Goal: Find specific page/section: Find specific page/section

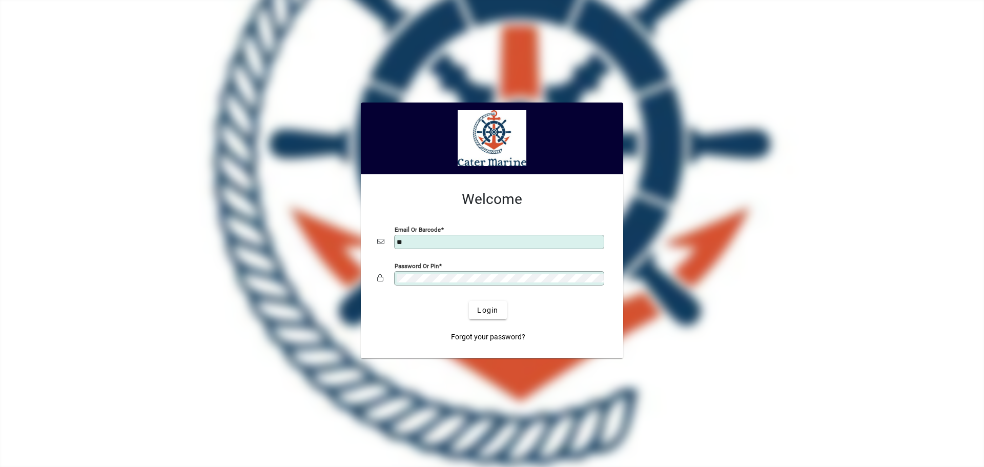
type input "**********"
click at [492, 314] on span "Login" at bounding box center [487, 310] width 21 height 11
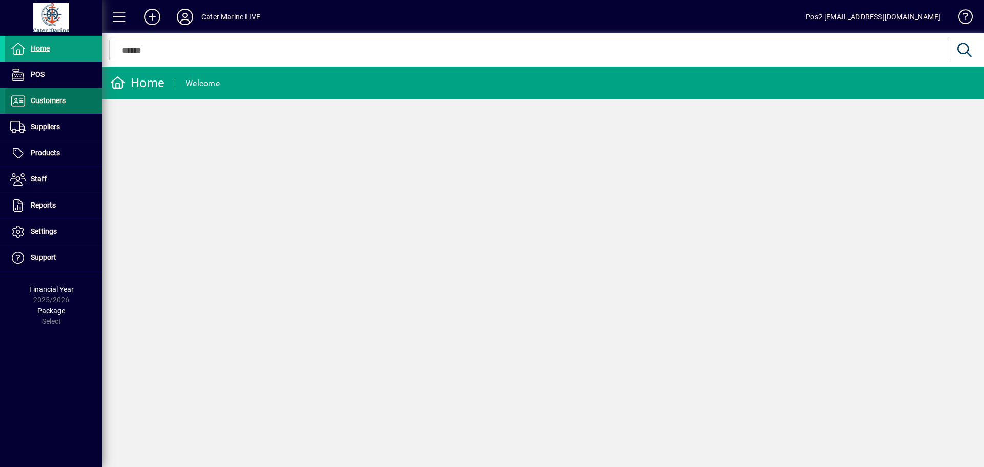
click at [54, 104] on span "Customers" at bounding box center [48, 100] width 35 height 8
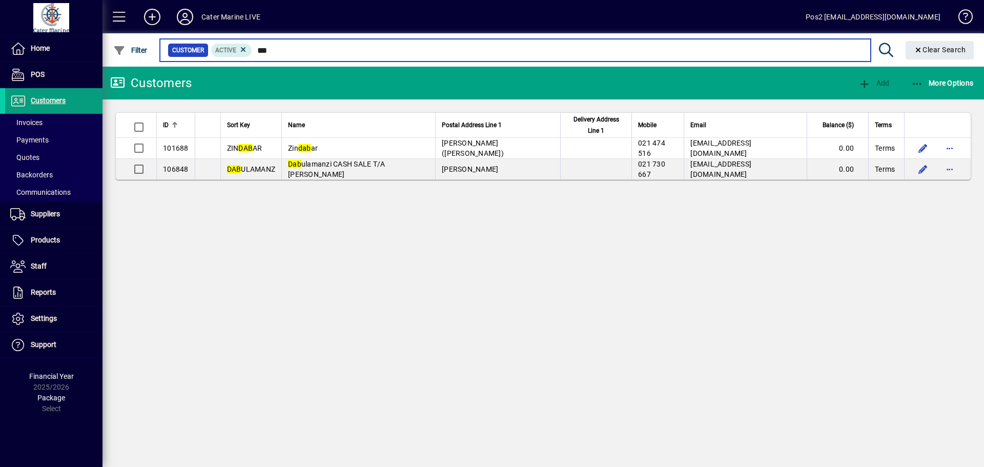
type input "***"
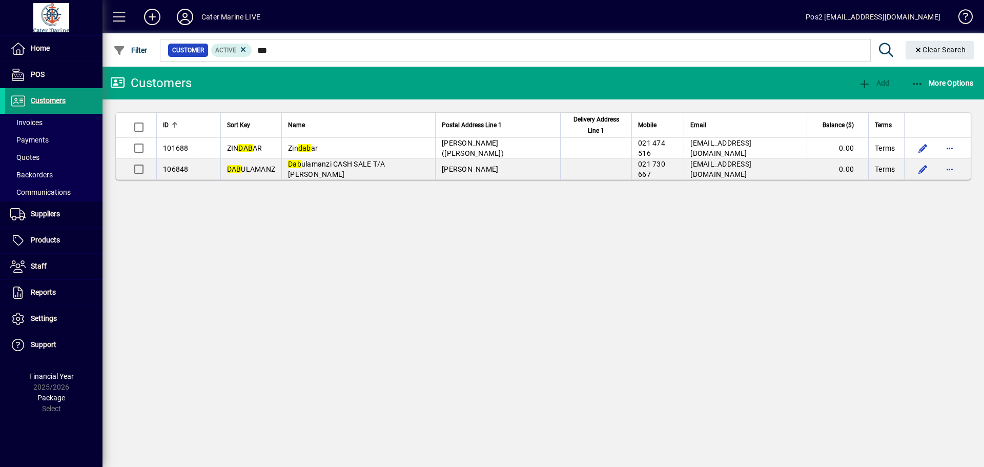
click at [46, 103] on span "Customers" at bounding box center [48, 100] width 35 height 8
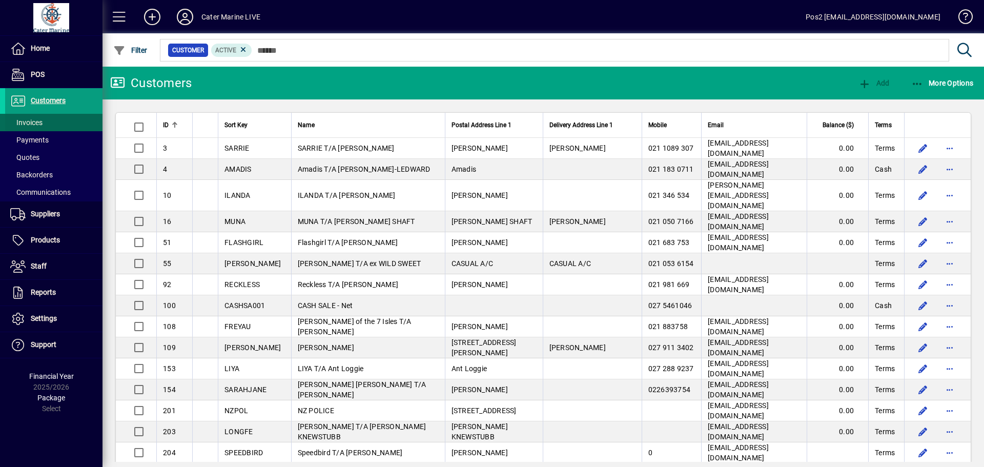
click at [27, 127] on span "Invoices" at bounding box center [26, 122] width 32 height 8
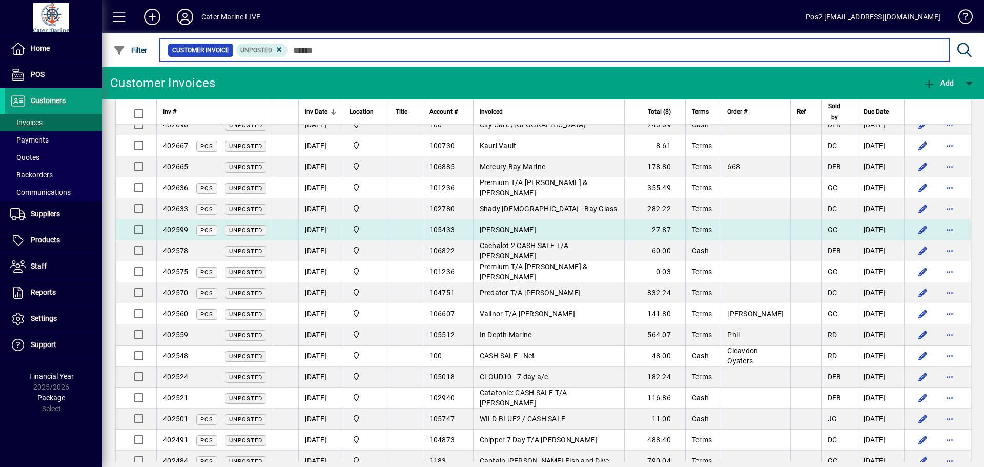
scroll to position [103, 0]
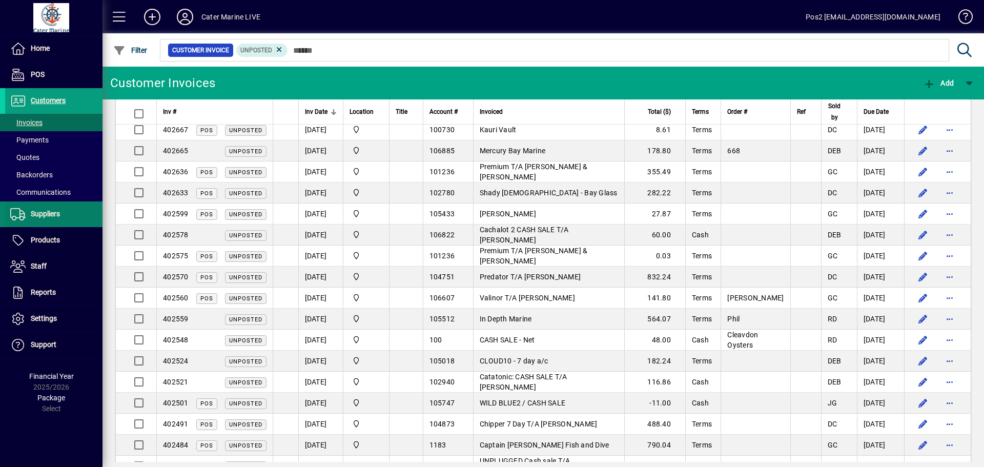
click at [49, 214] on span "Suppliers" at bounding box center [45, 214] width 29 height 8
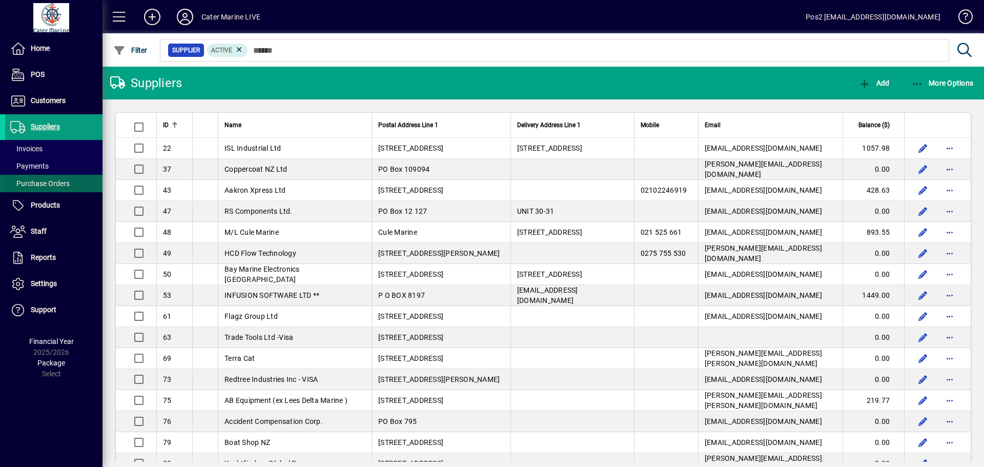
click at [62, 184] on span "Purchase Orders" at bounding box center [39, 183] width 59 height 8
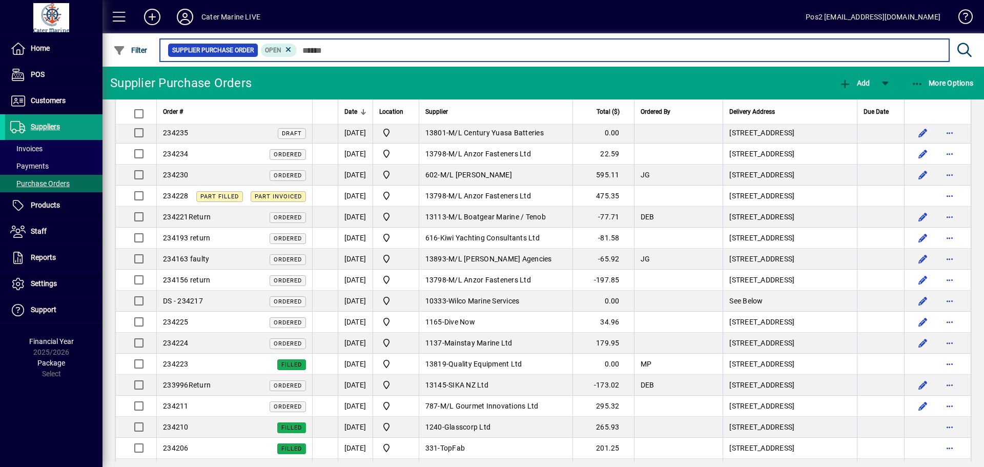
scroll to position [205, 0]
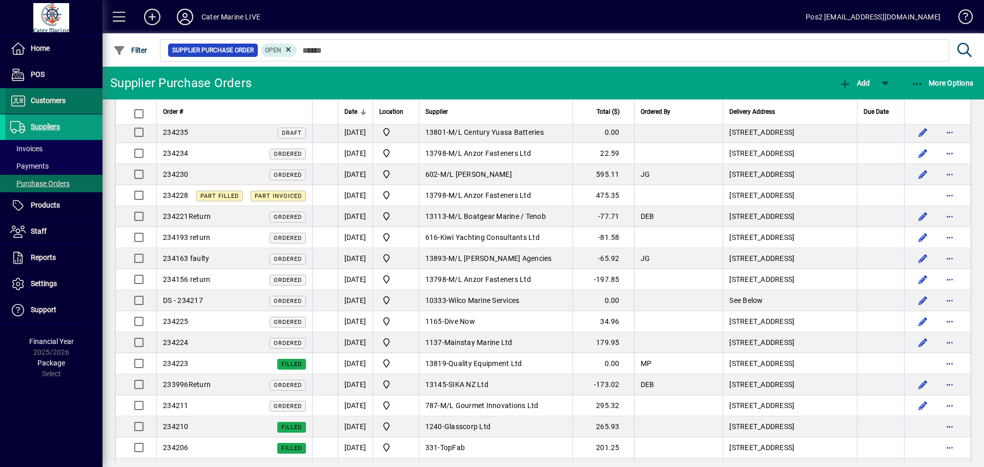
click at [44, 97] on span "Customers" at bounding box center [48, 100] width 35 height 8
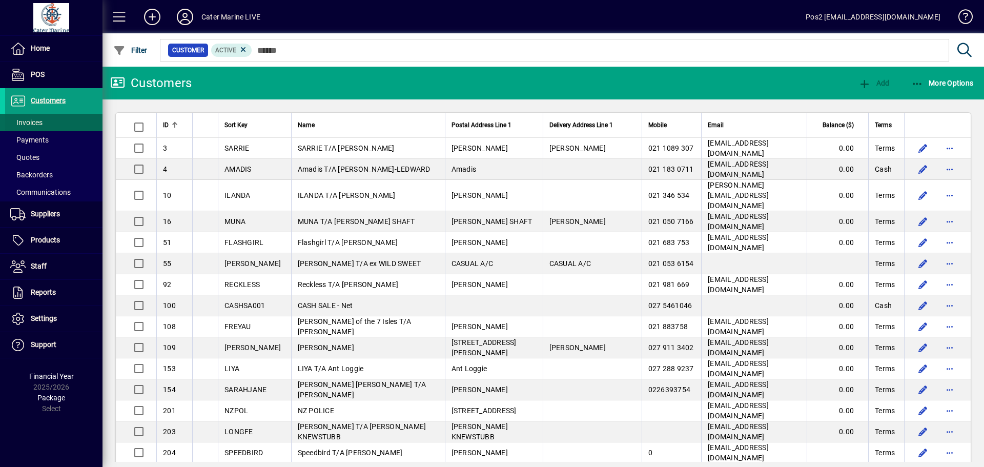
click at [32, 117] on span "Invoices" at bounding box center [23, 122] width 37 height 11
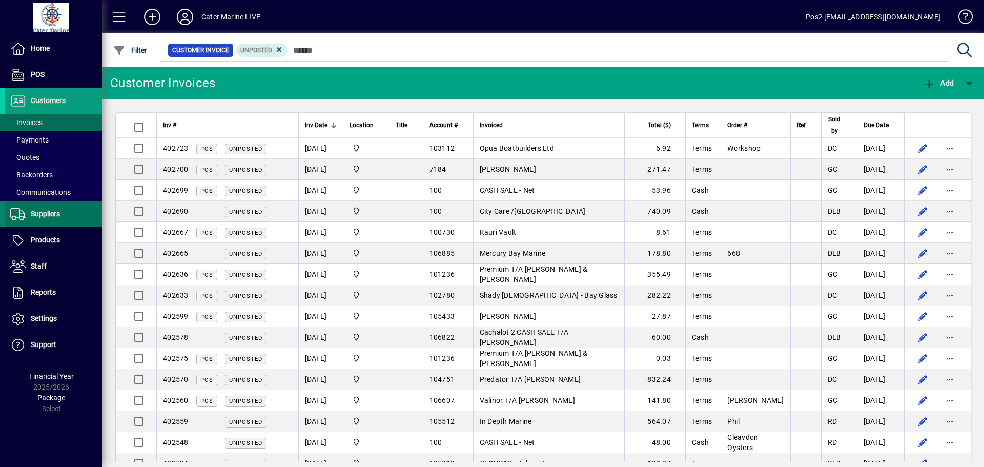
click at [42, 214] on span "Suppliers" at bounding box center [45, 214] width 29 height 8
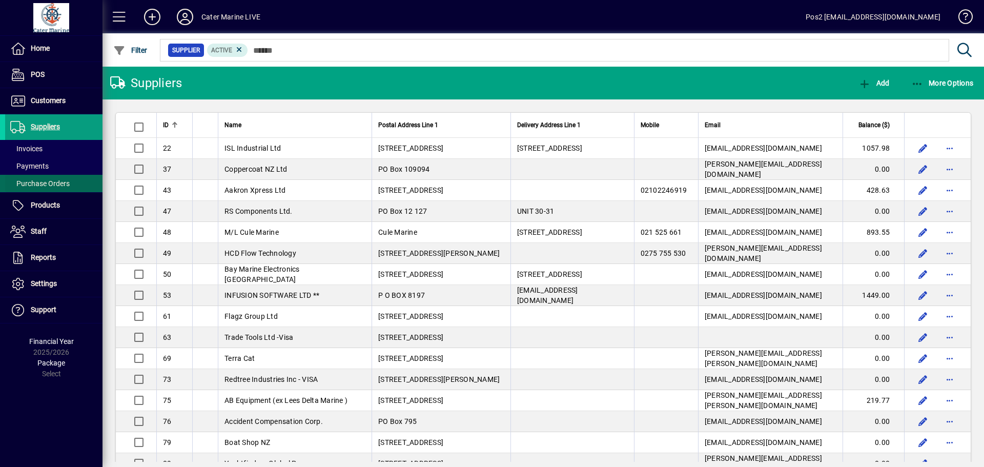
click at [65, 182] on span "Purchase Orders" at bounding box center [39, 183] width 59 height 8
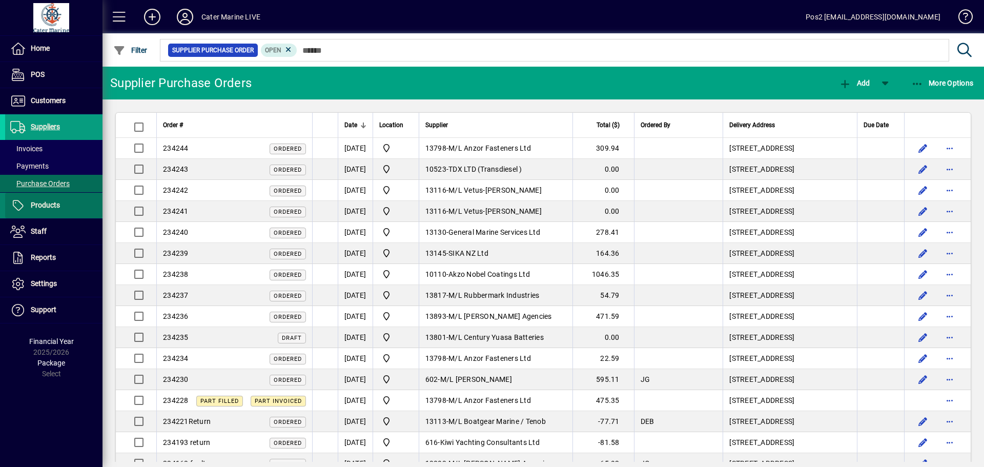
click at [49, 209] on span "Products" at bounding box center [45, 205] width 29 height 8
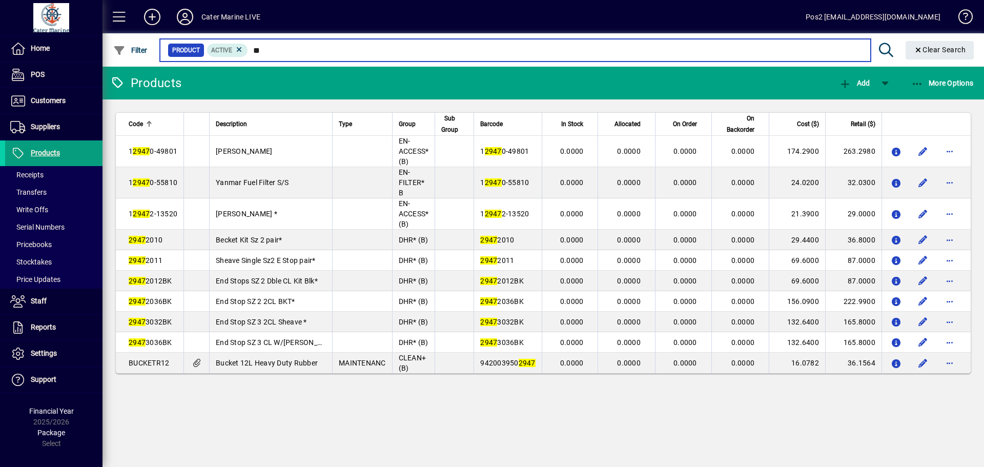
type input "*"
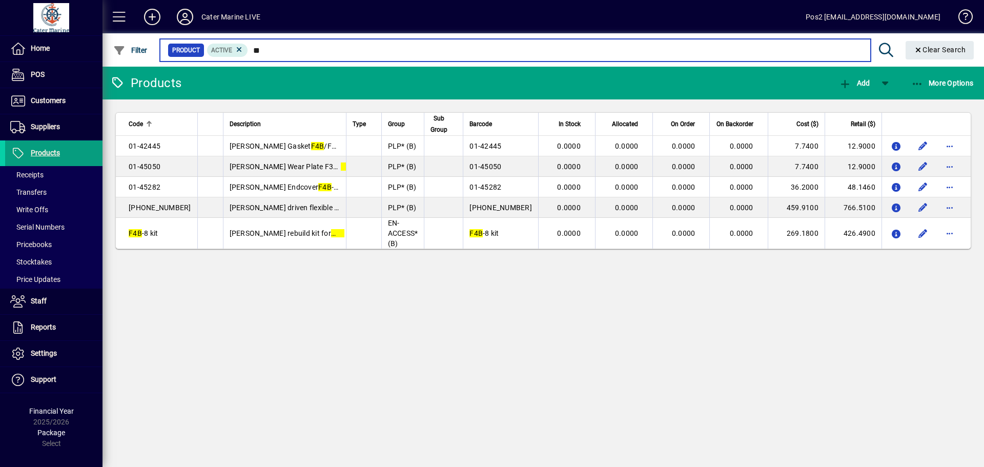
type input "*"
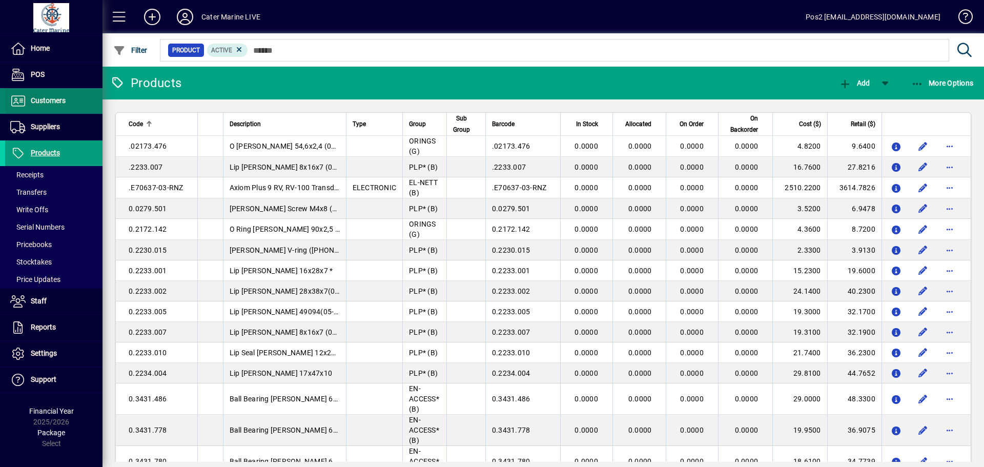
click at [58, 102] on span "Customers" at bounding box center [48, 100] width 35 height 8
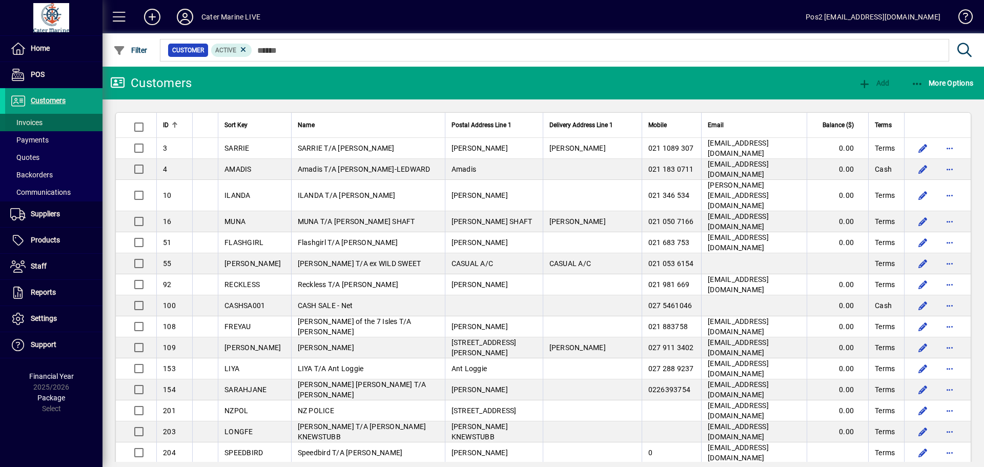
click at [27, 123] on span "Invoices" at bounding box center [26, 122] width 32 height 8
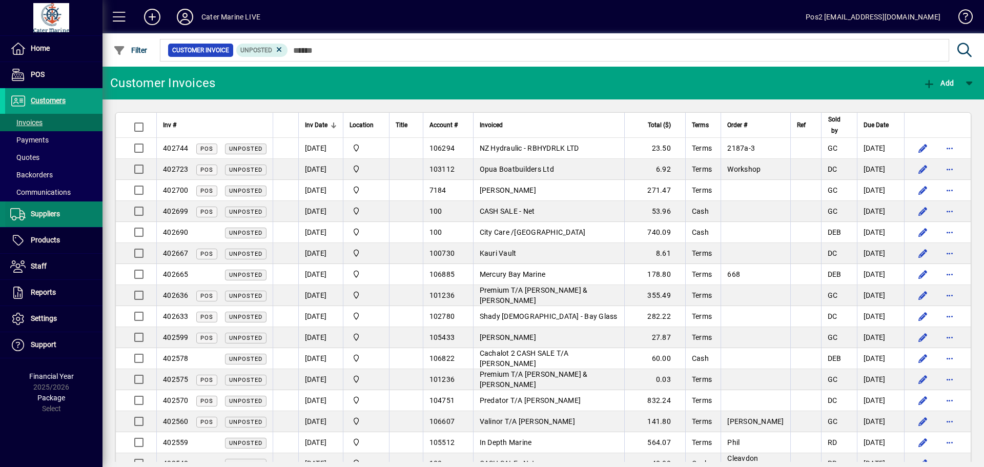
click at [40, 208] on span at bounding box center [53, 214] width 97 height 25
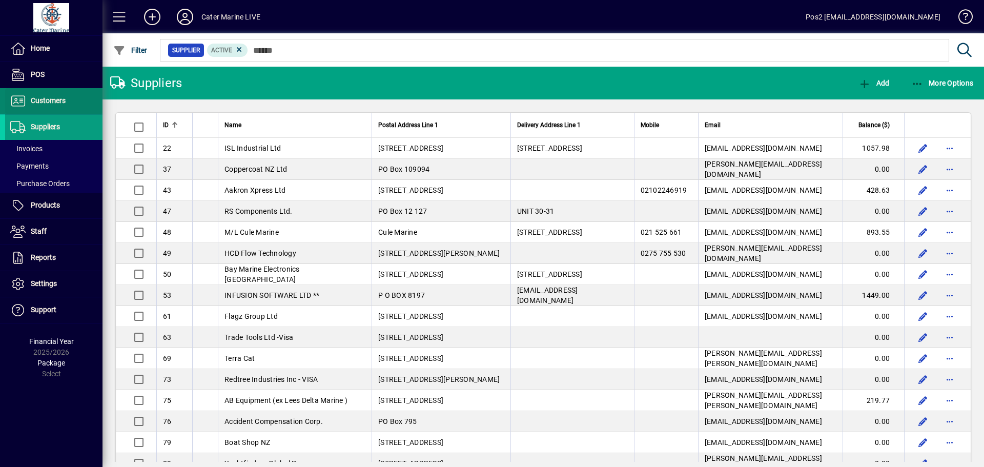
click at [56, 97] on span "Customers" at bounding box center [48, 100] width 35 height 8
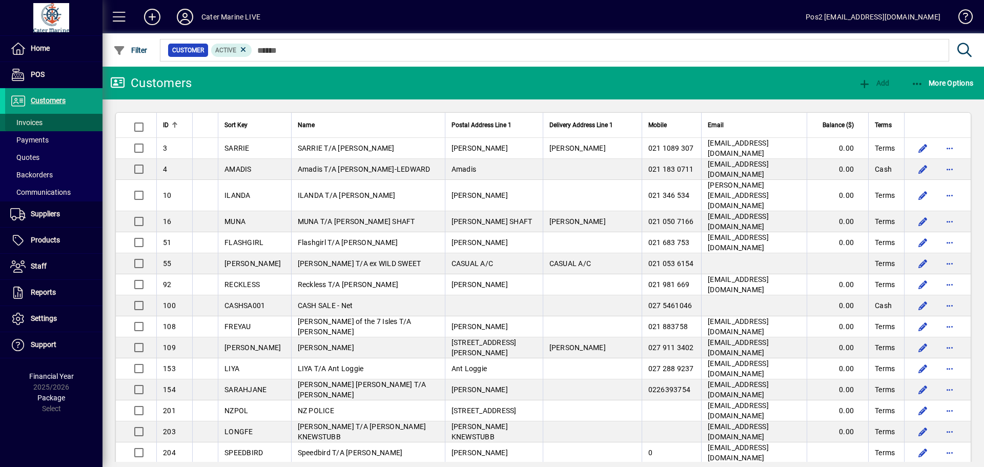
click at [30, 120] on span "Invoices" at bounding box center [26, 122] width 32 height 8
